Goal: Information Seeking & Learning: Compare options

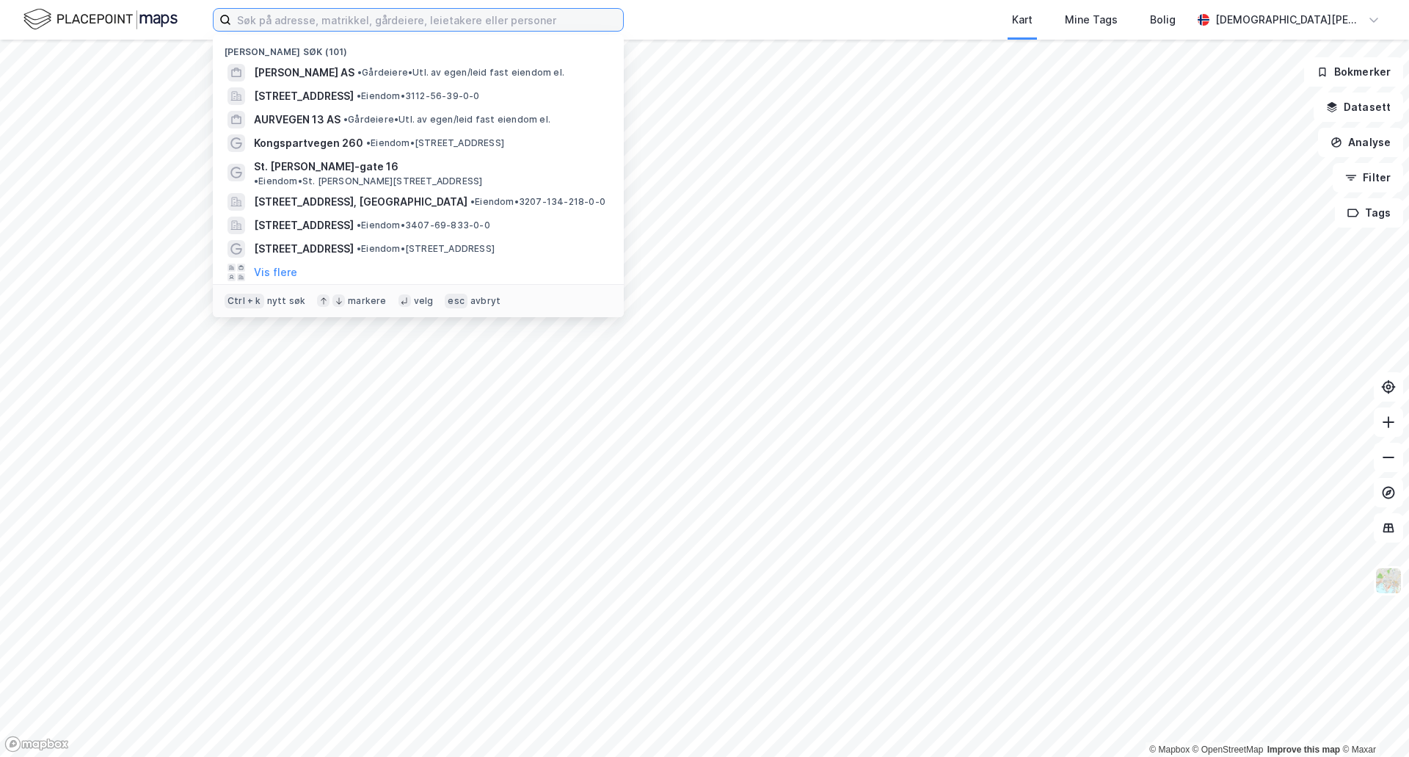
click at [391, 21] on input at bounding box center [427, 20] width 392 height 22
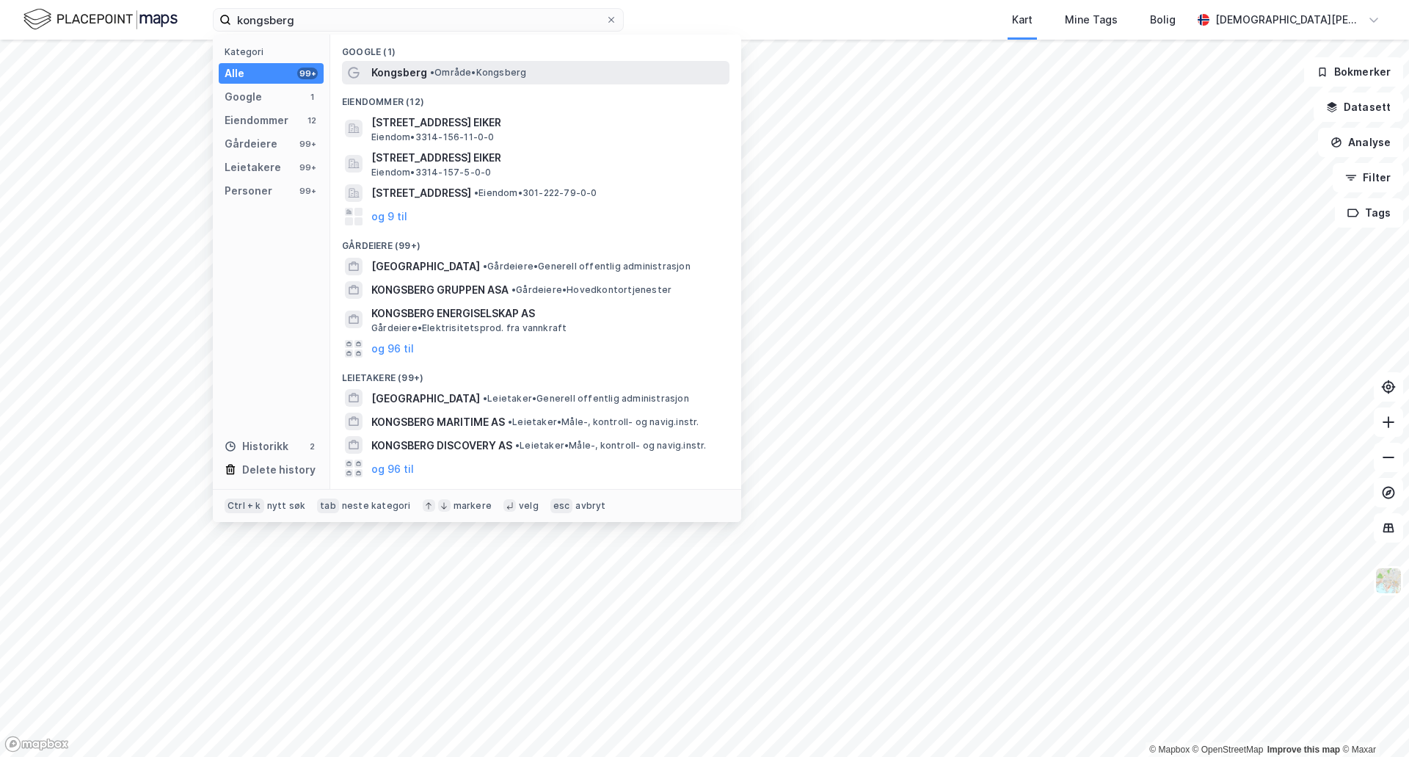
click at [386, 76] on span "Kongsberg" at bounding box center [399, 73] width 56 height 18
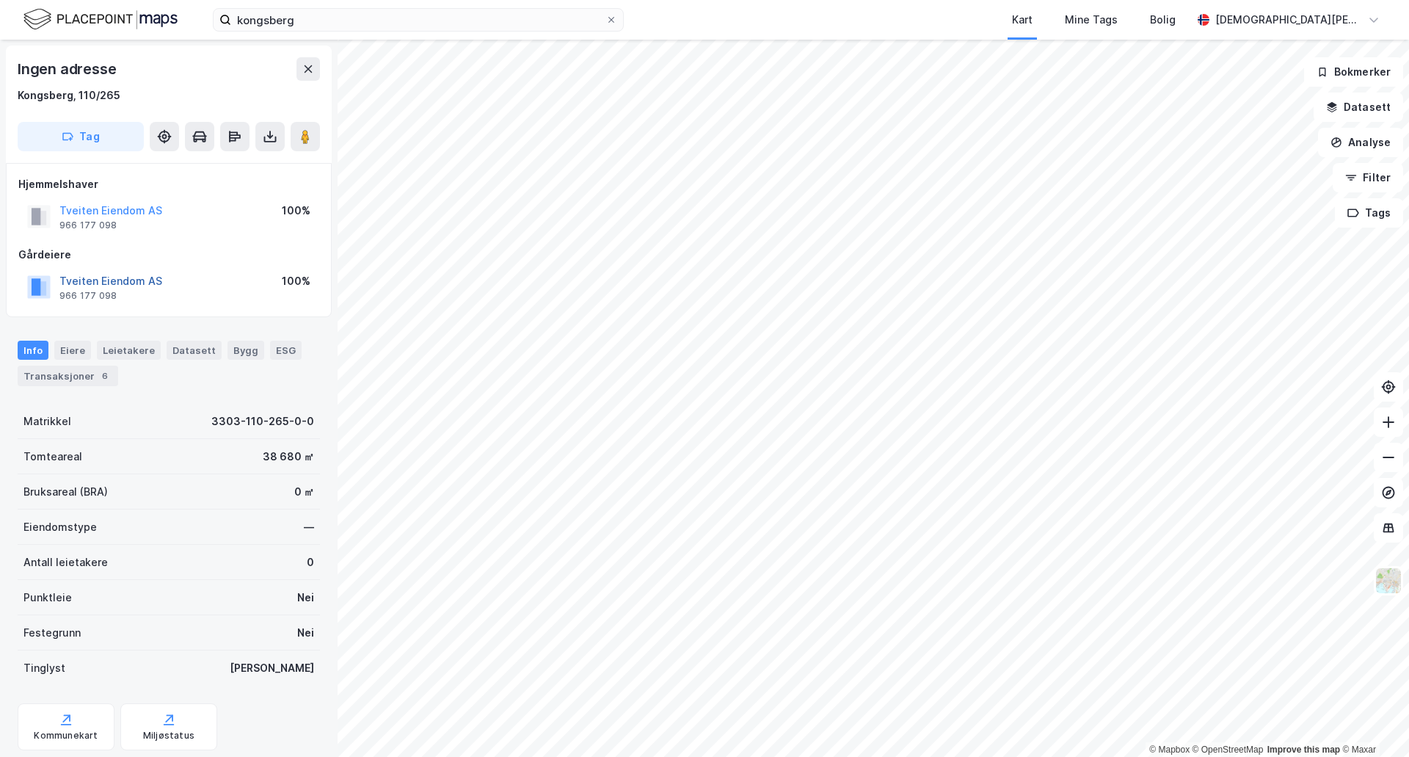
click at [0, 0] on button "Tveiten Eiendom AS" at bounding box center [0, 0] width 0 height 0
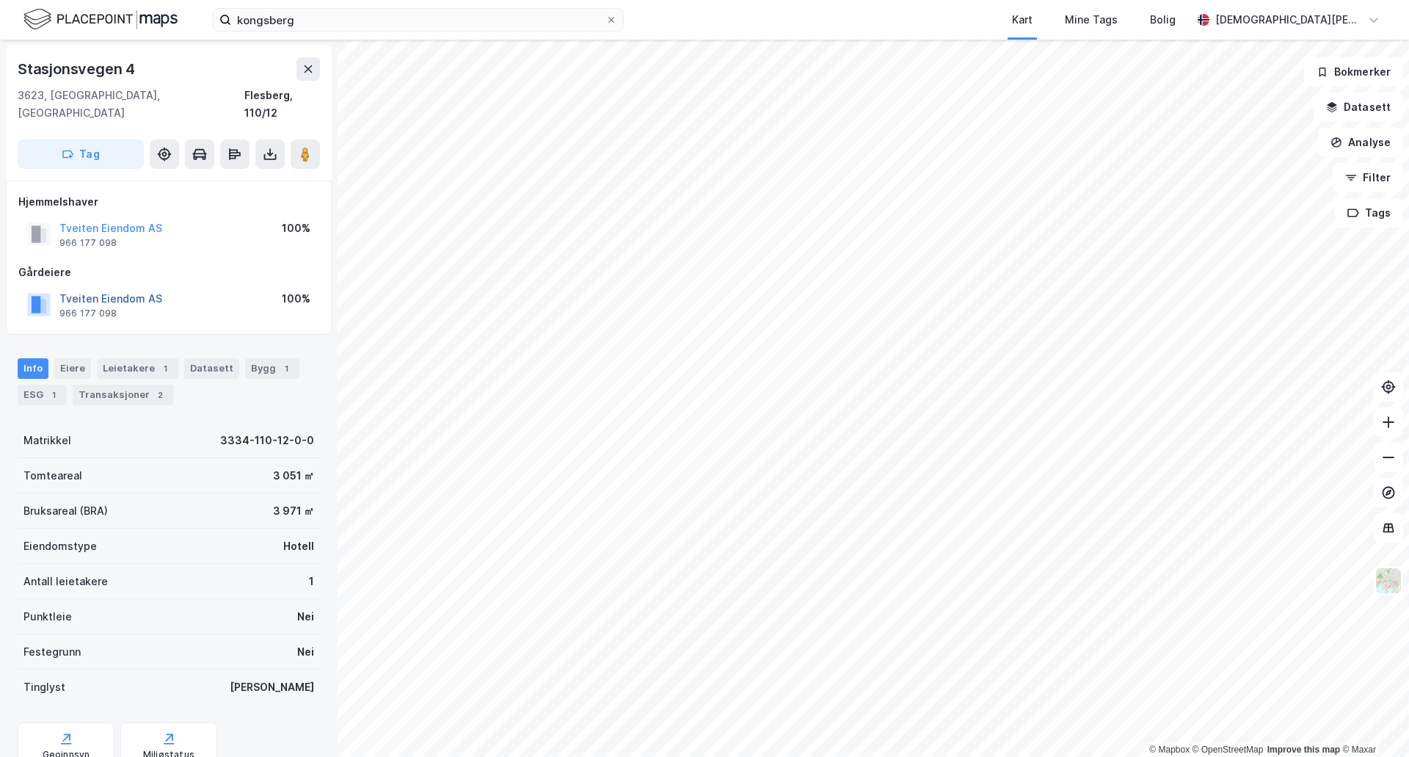
click at [0, 0] on button "Tveiten Eiendom AS" at bounding box center [0, 0] width 0 height 0
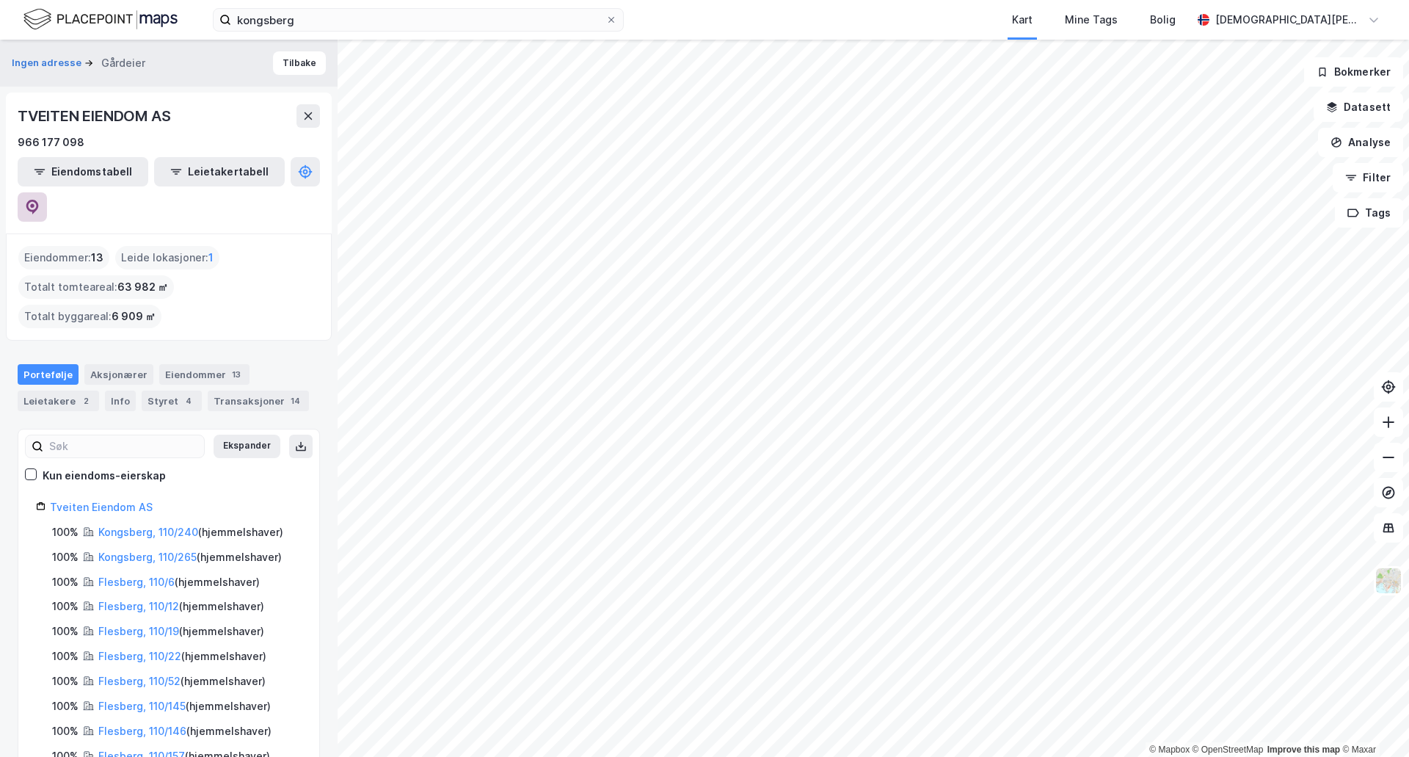
click at [40, 200] on icon at bounding box center [32, 207] width 15 height 15
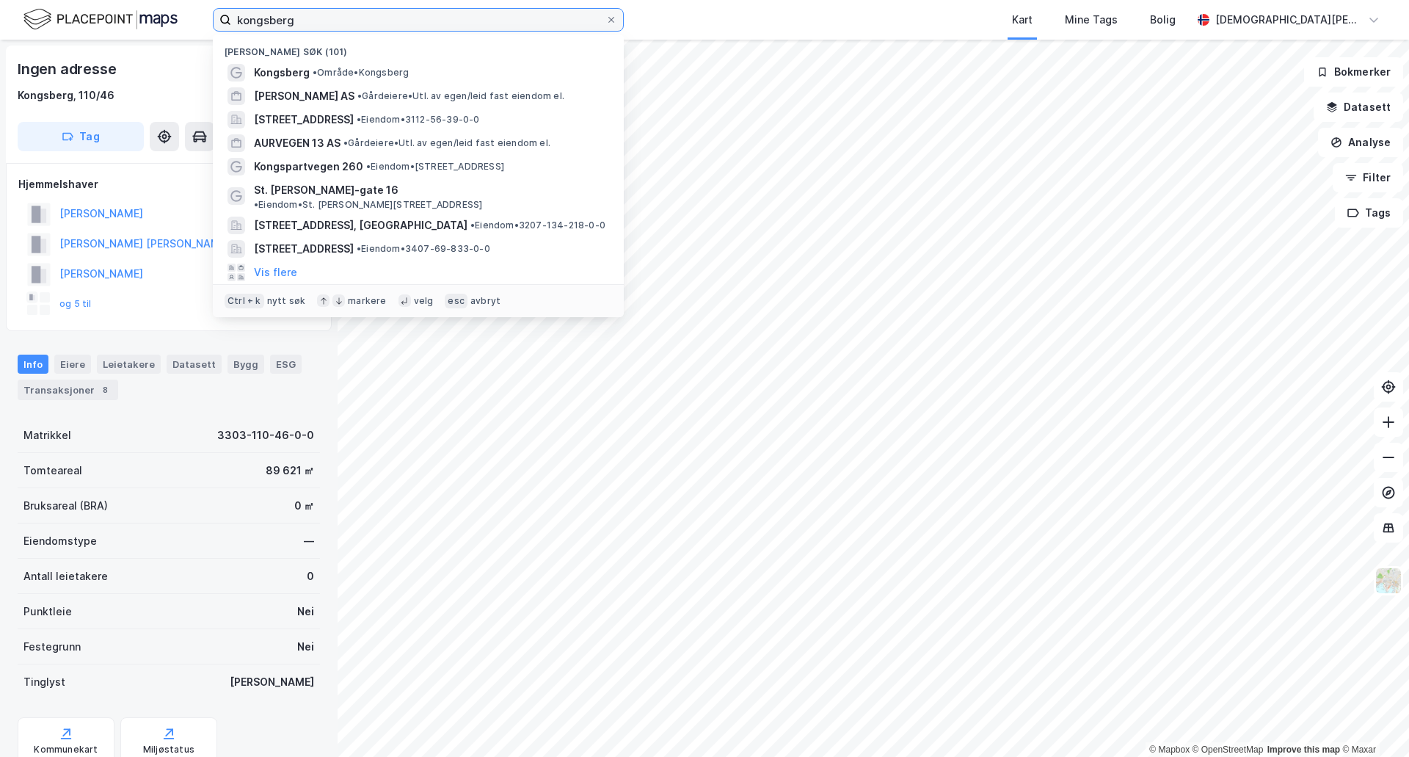
click at [438, 19] on input "kongsberg" at bounding box center [418, 20] width 374 height 22
drag, startPoint x: 206, startPoint y: 19, endPoint x: 198, endPoint y: 19, distance: 8.1
click at [198, 19] on div "kongsberg Nylige søk (101) [GEOGRAPHIC_DATA] • Område • Kongsberg [PERSON_NAME]…" at bounding box center [704, 20] width 1409 height 40
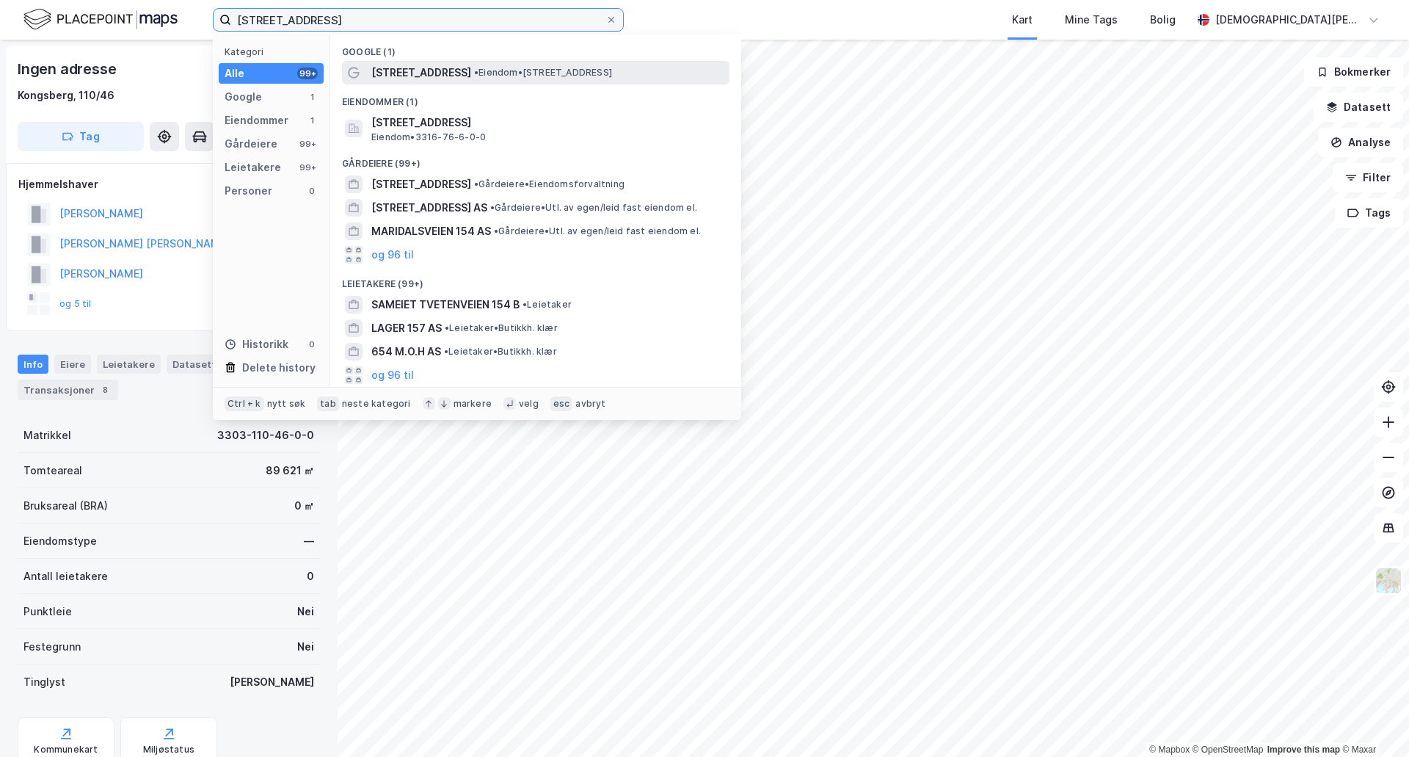
type input "[STREET_ADDRESS]"
click at [418, 73] on span "[STREET_ADDRESS]" at bounding box center [421, 73] width 100 height 18
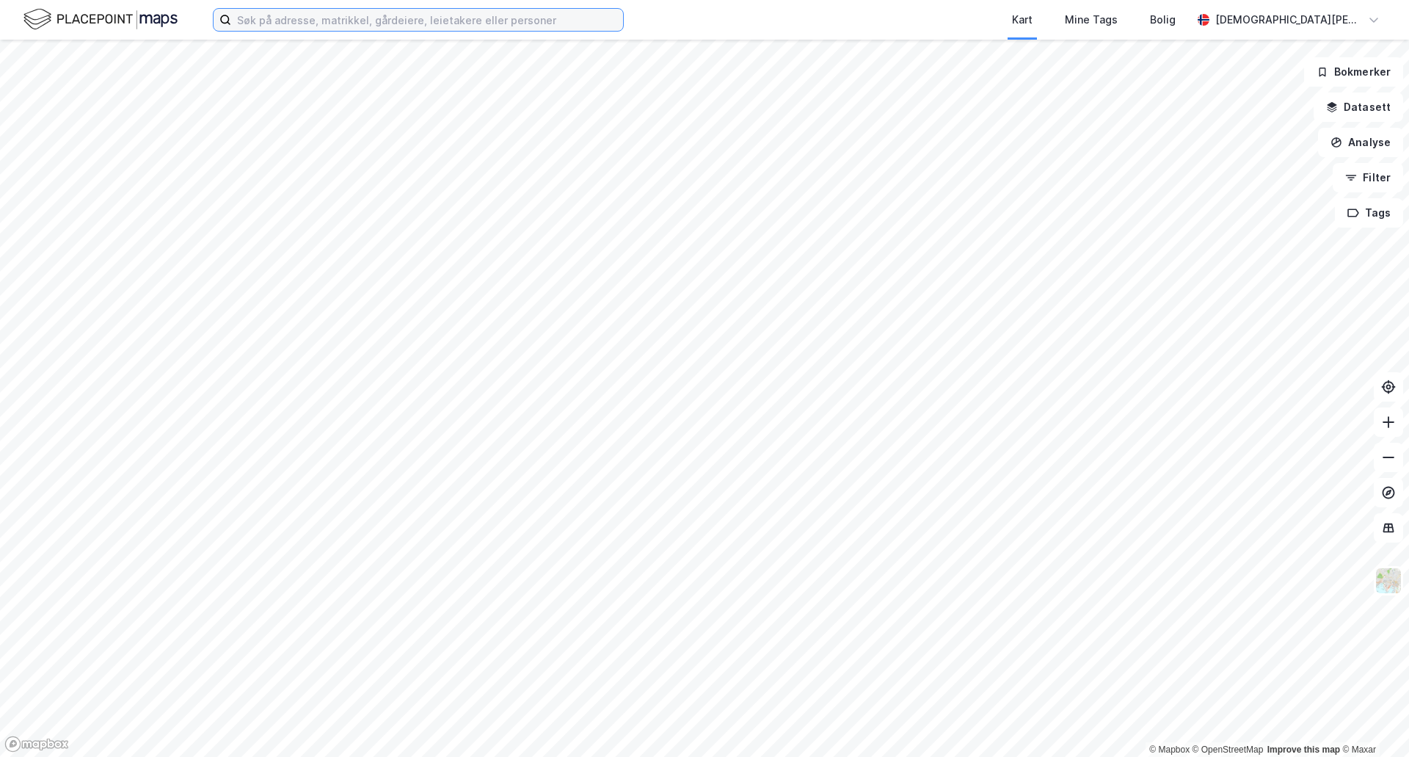
click at [424, 18] on input at bounding box center [427, 20] width 392 height 22
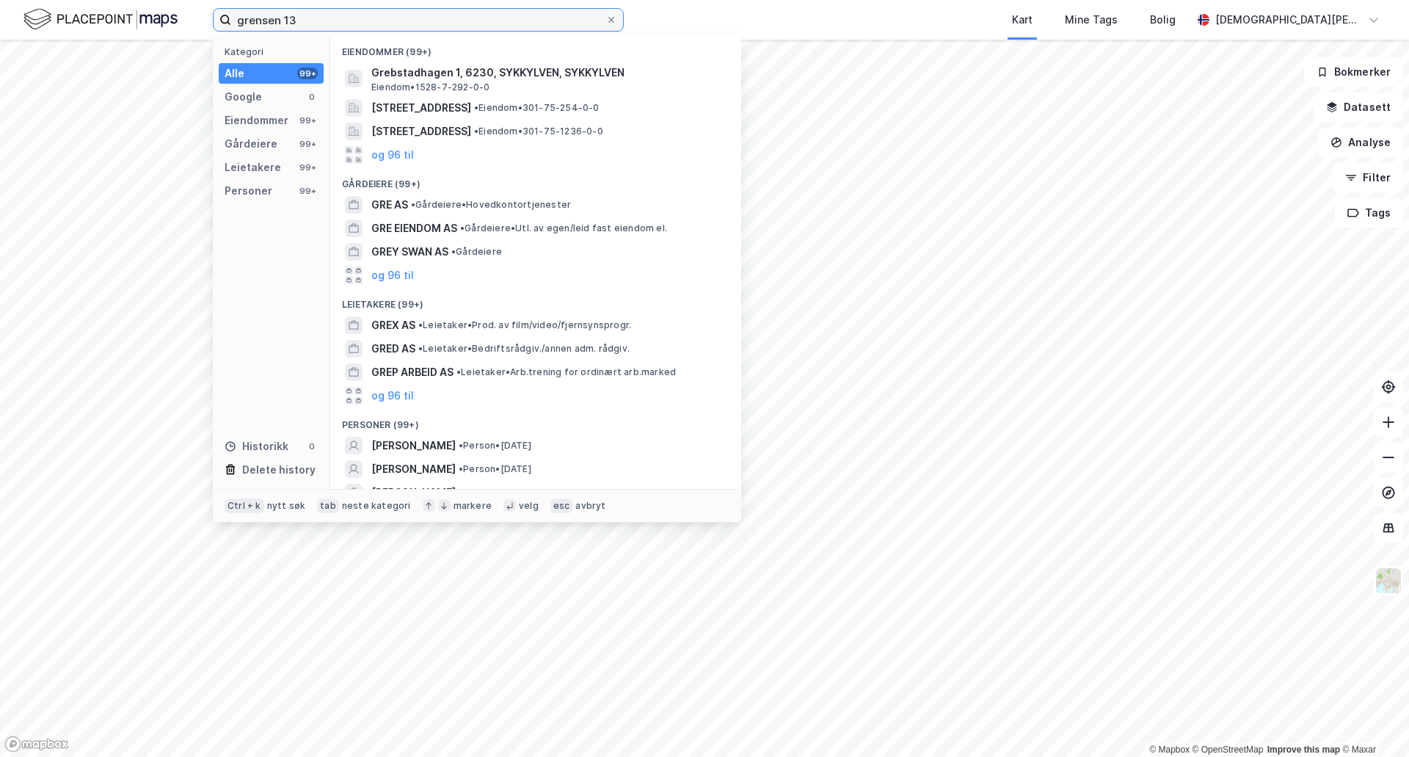
type input "grensen 13"
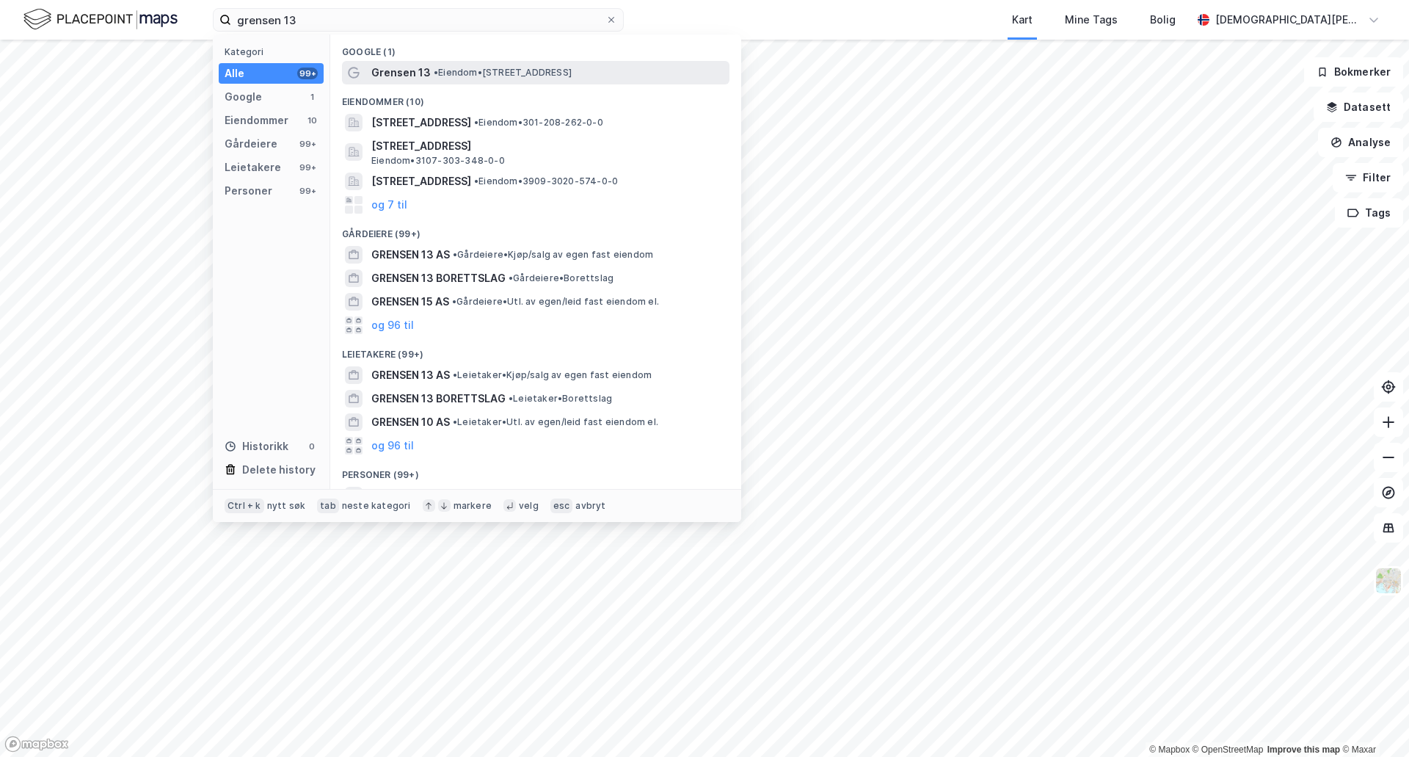
click at [415, 74] on span "Grensen 13" at bounding box center [400, 73] width 59 height 18
